Goal: Task Accomplishment & Management: Use online tool/utility

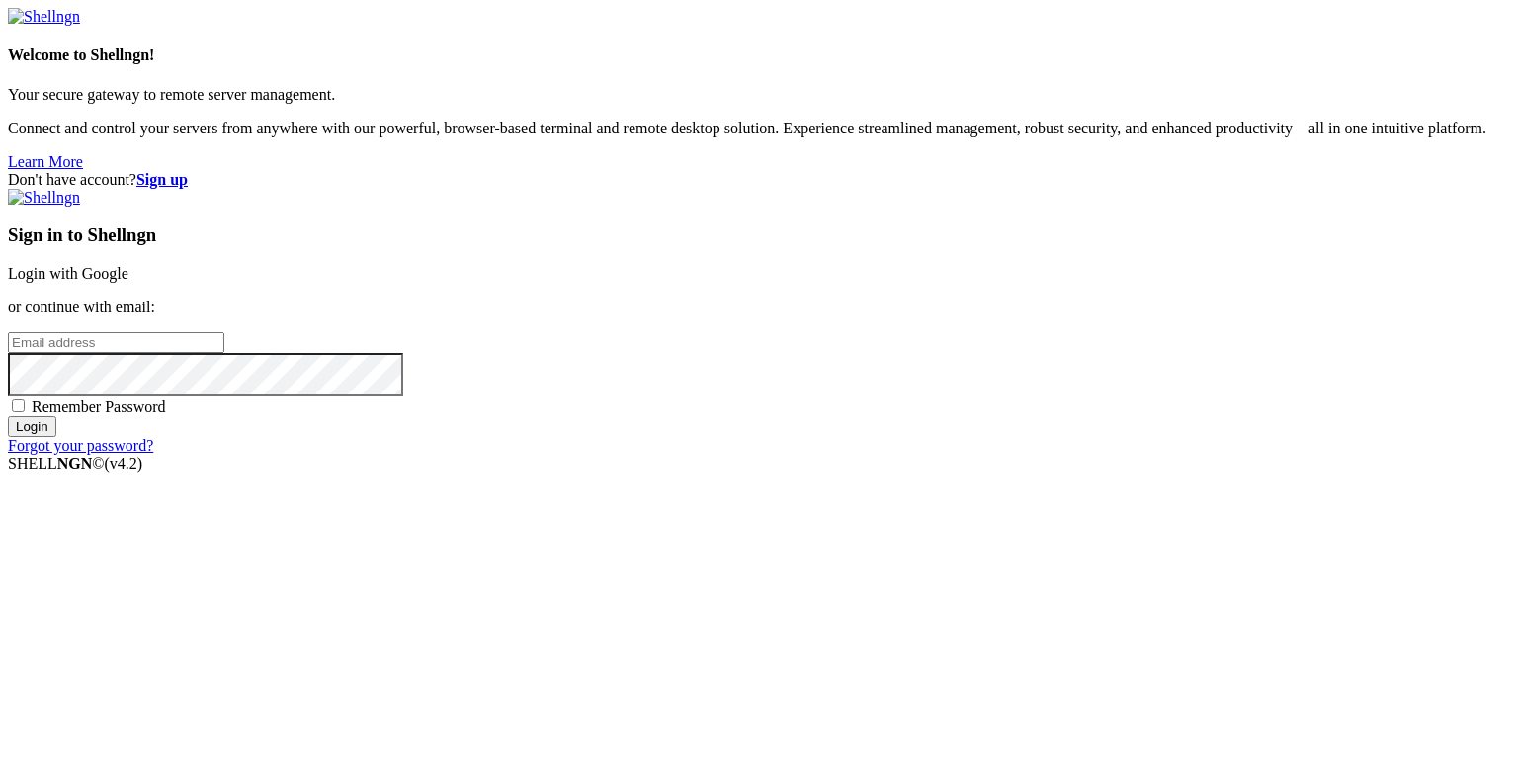
click at [224, 353] on input "email" at bounding box center [116, 342] width 216 height 21
click at [8, 350] on protonpass-control-4fb0 at bounding box center [8, 341] width 0 height 17
type input "[EMAIL_ADDRESS][DOMAIN_NAME]"
click at [56, 437] on input "Login" at bounding box center [32, 426] width 48 height 21
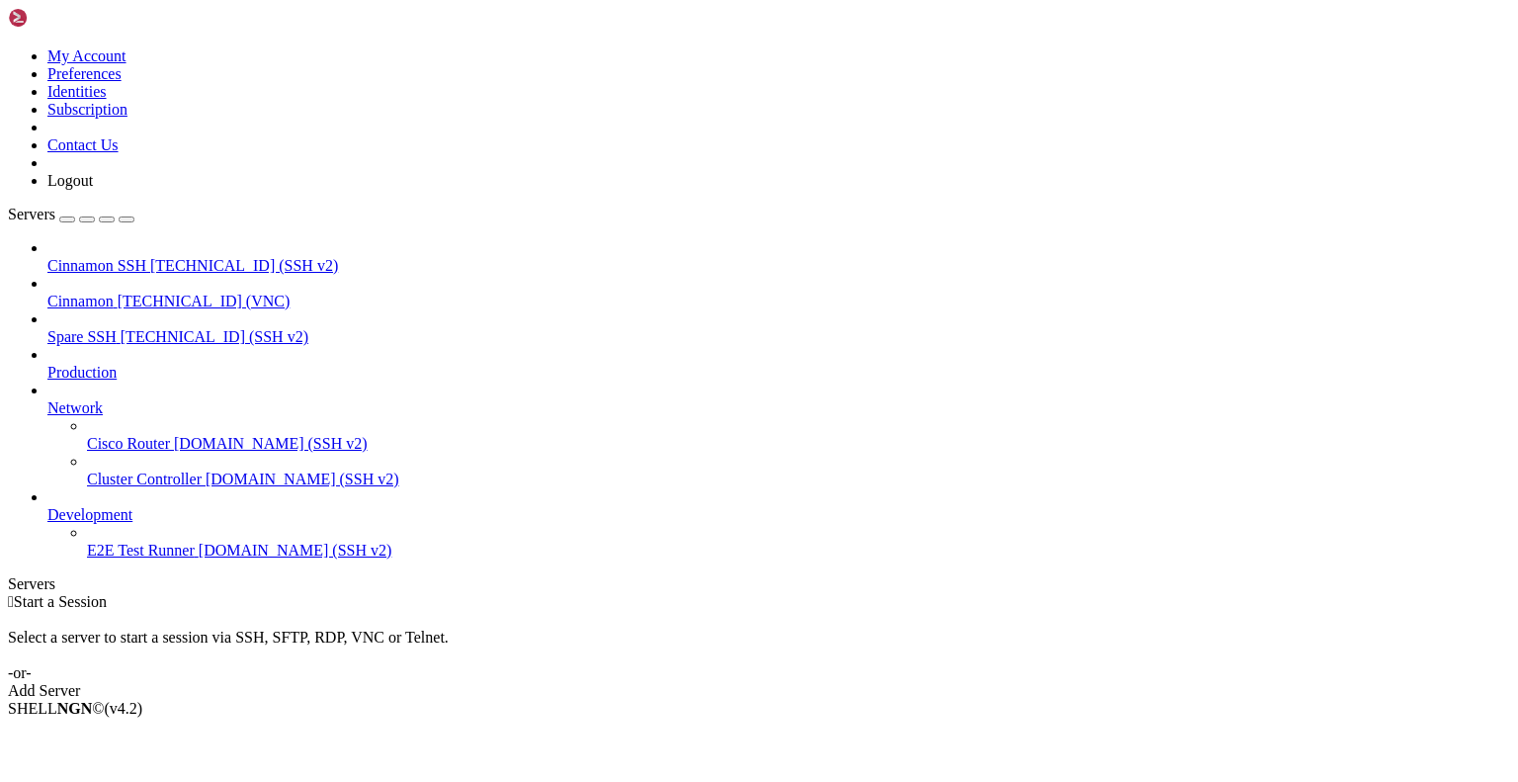
click at [114, 293] on span "Cinnamon" at bounding box center [80, 301] width 66 height 17
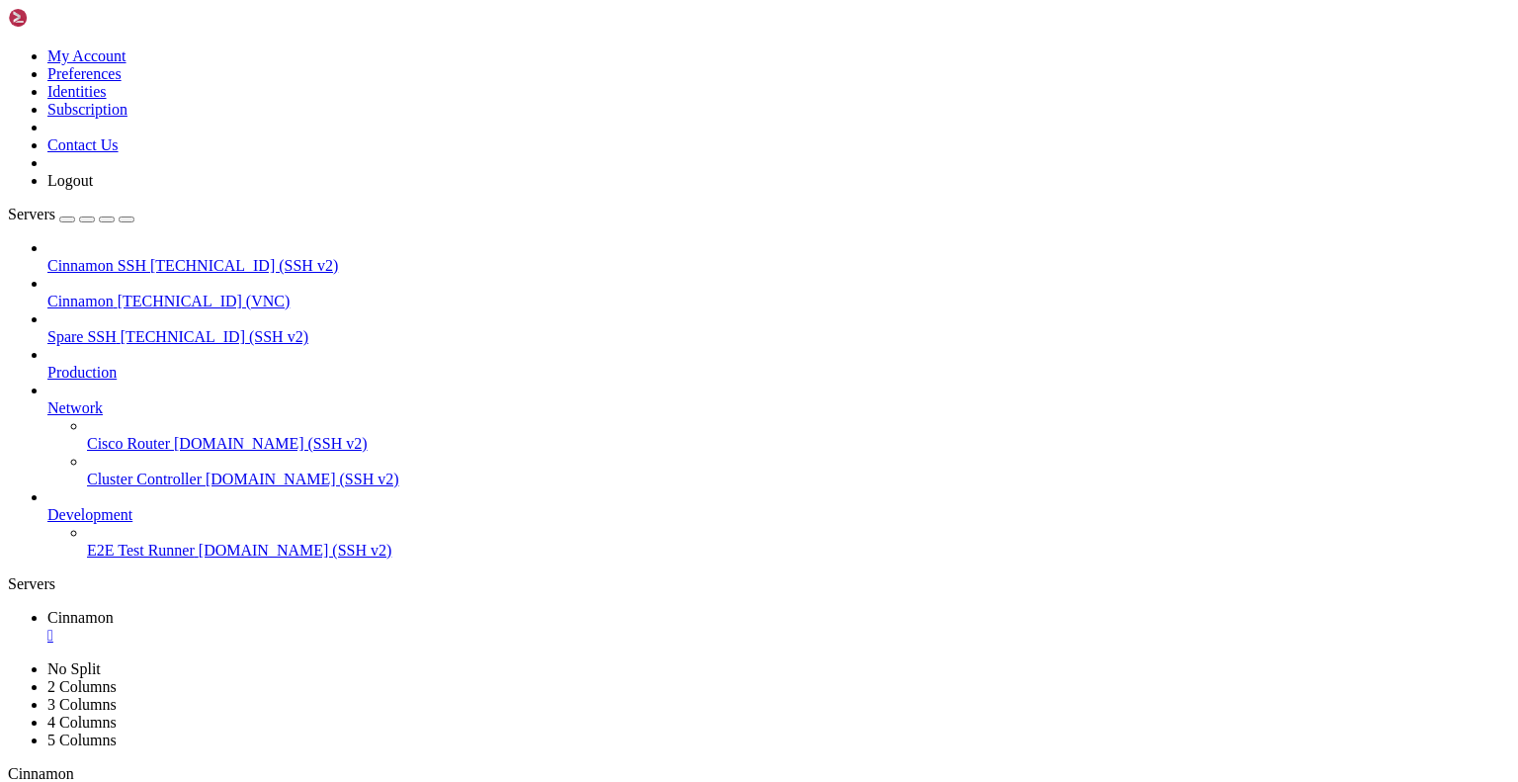
click at [261, 781] on div "" at bounding box center [258, 793] width 5 height 15
